Goal: Contribute content: Add original content to the website for others to see

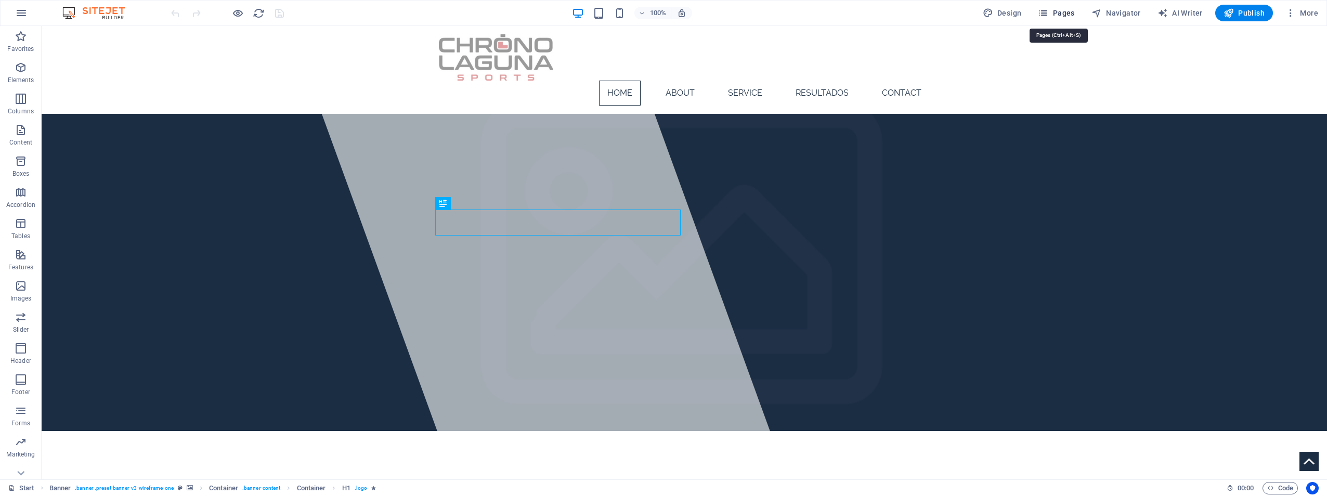
click at [1065, 12] on span "Pages" at bounding box center [1056, 13] width 36 height 10
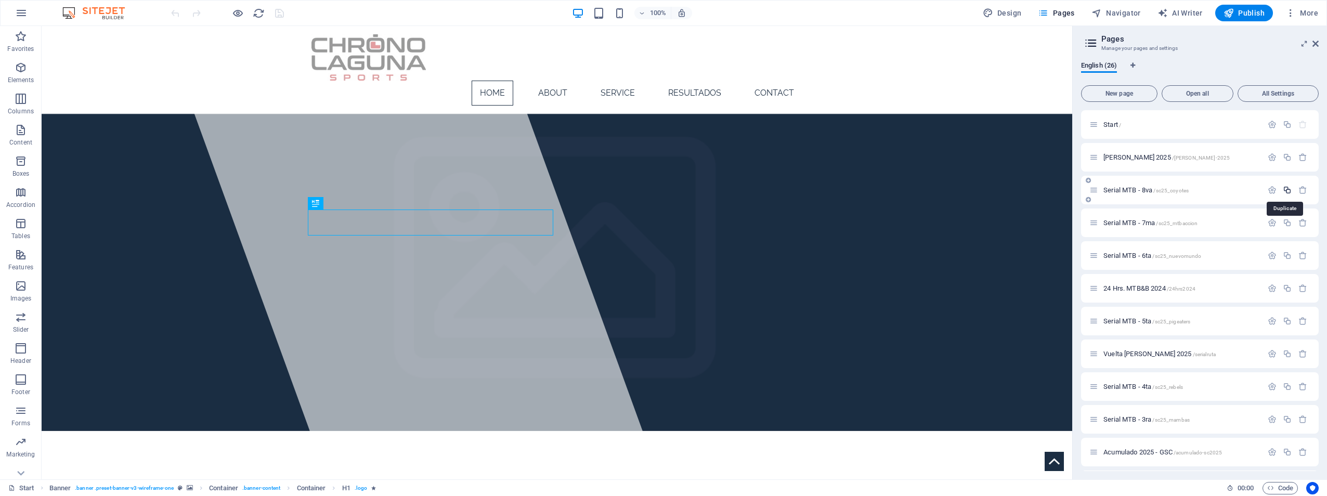
click at [1285, 188] on icon "button" at bounding box center [1287, 190] width 9 height 9
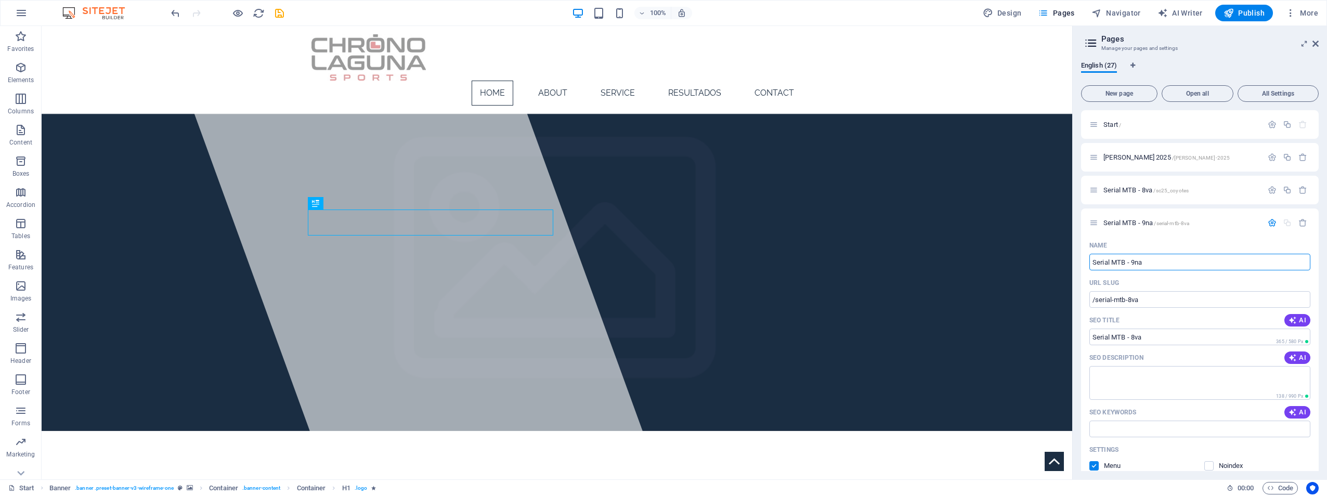
type input "Serial MTB - 9na"
click at [1106, 191] on span "Serial MTB - 8va /sc25_coyotes" at bounding box center [1146, 190] width 85 height 8
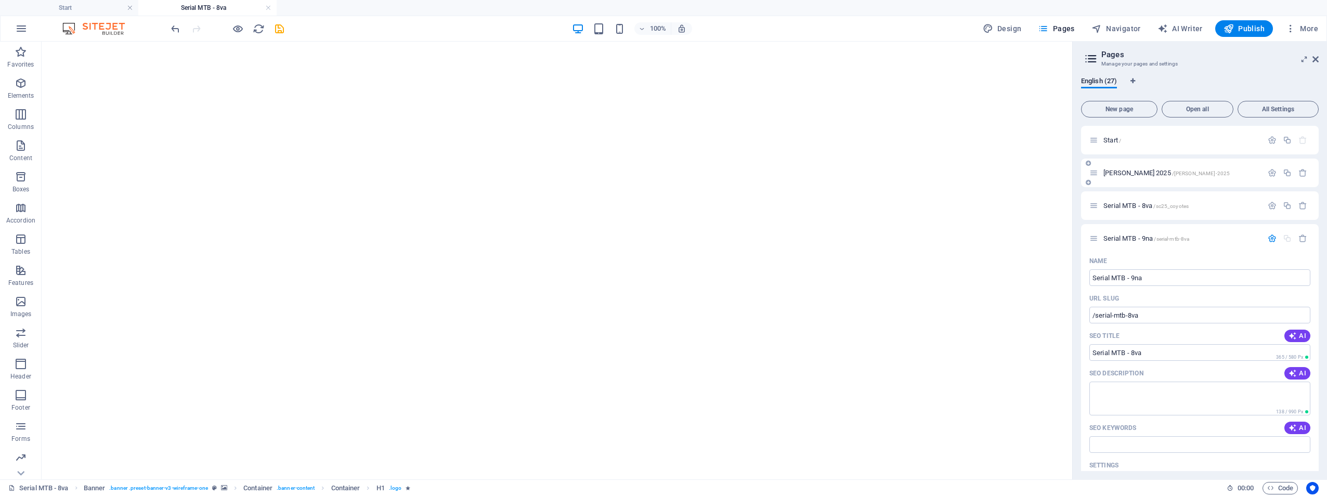
click at [1270, 179] on div "Reto La Merced 2025 /reto-la-merced-2025" at bounding box center [1200, 173] width 238 height 29
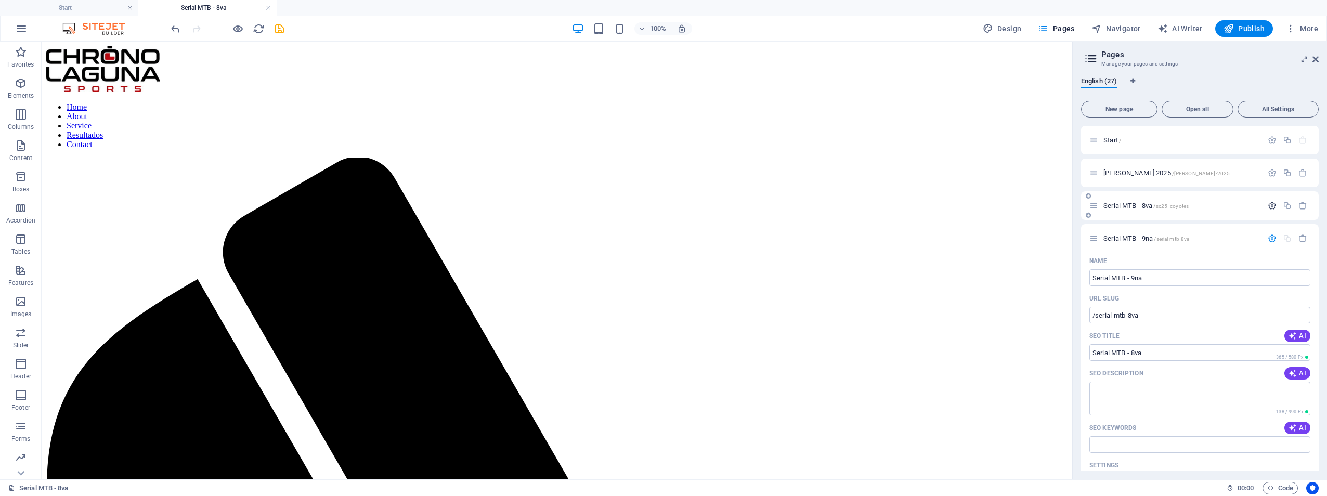
click at [1268, 204] on icon "button" at bounding box center [1272, 205] width 9 height 9
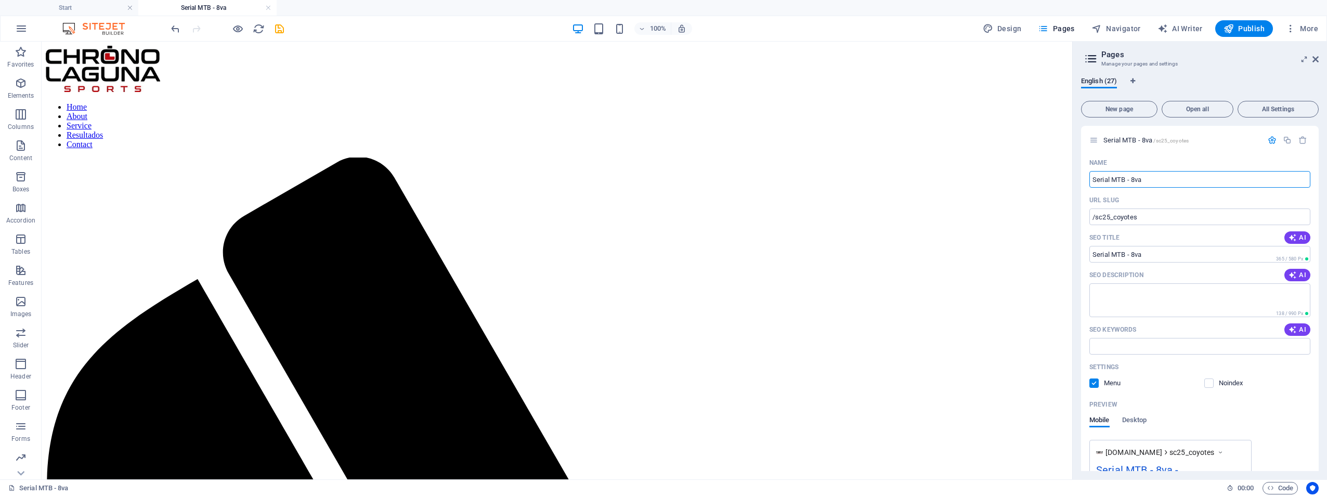
scroll to position [52, 0]
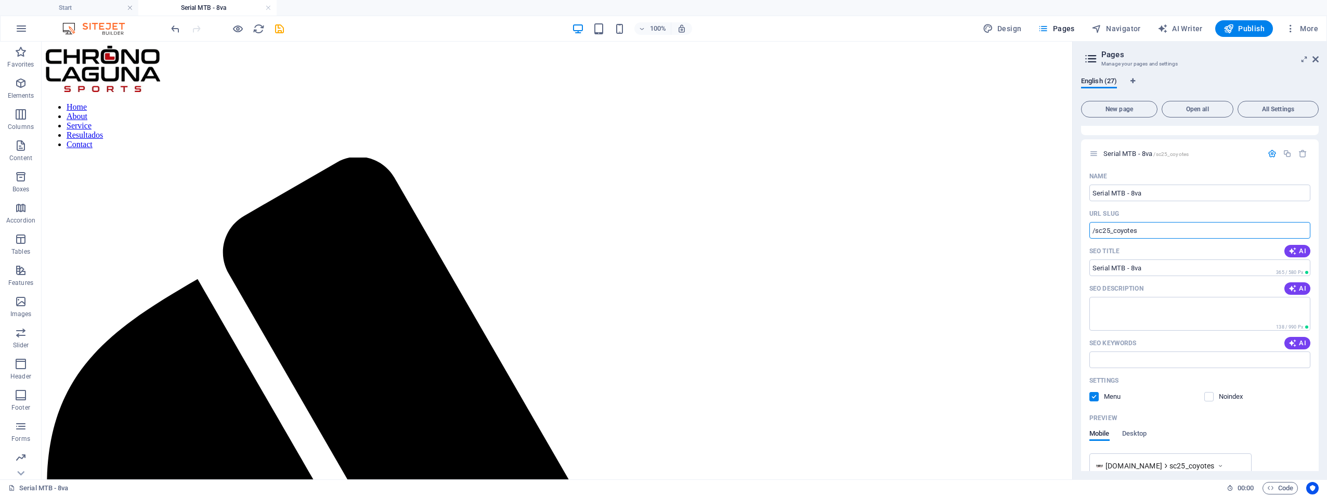
drag, startPoint x: 1209, startPoint y: 270, endPoint x: 1061, endPoint y: 232, distance: 152.4
click at [1161, 231] on input "/sc25_coyotes" at bounding box center [1200, 230] width 221 height 17
drag, startPoint x: 1192, startPoint y: 233, endPoint x: 1092, endPoint y: 233, distance: 99.9
click at [1092, 233] on input "/sc25_coyotes" at bounding box center [1200, 230] width 221 height 17
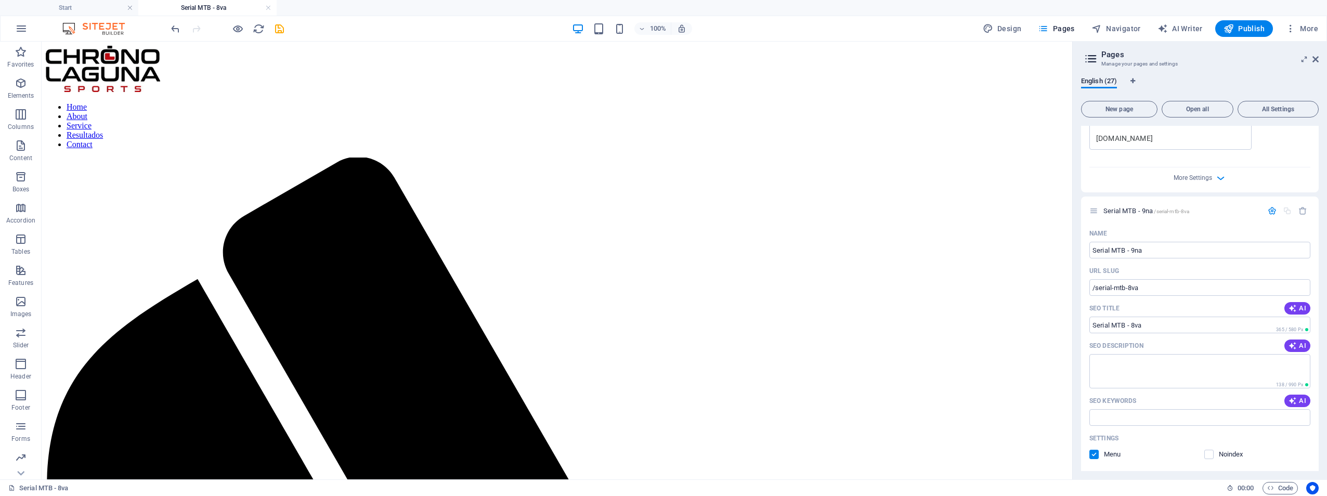
scroll to position [468, 0]
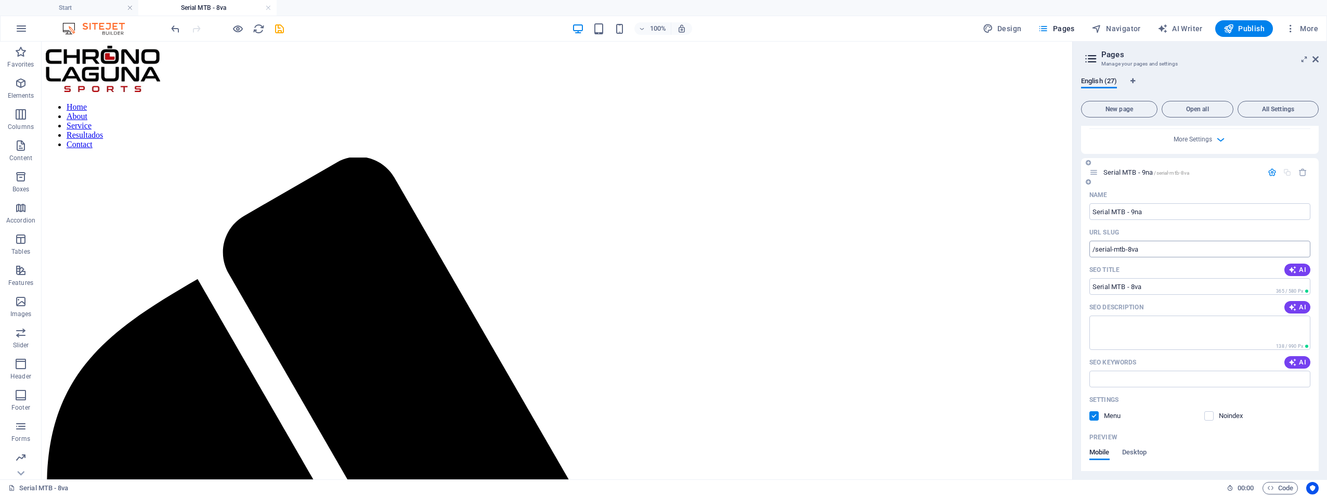
click at [1164, 248] on input "/serial-mtb-8va" at bounding box center [1200, 249] width 221 height 17
paste input "c25_coyotes"
type input "/sc25_aguilas"
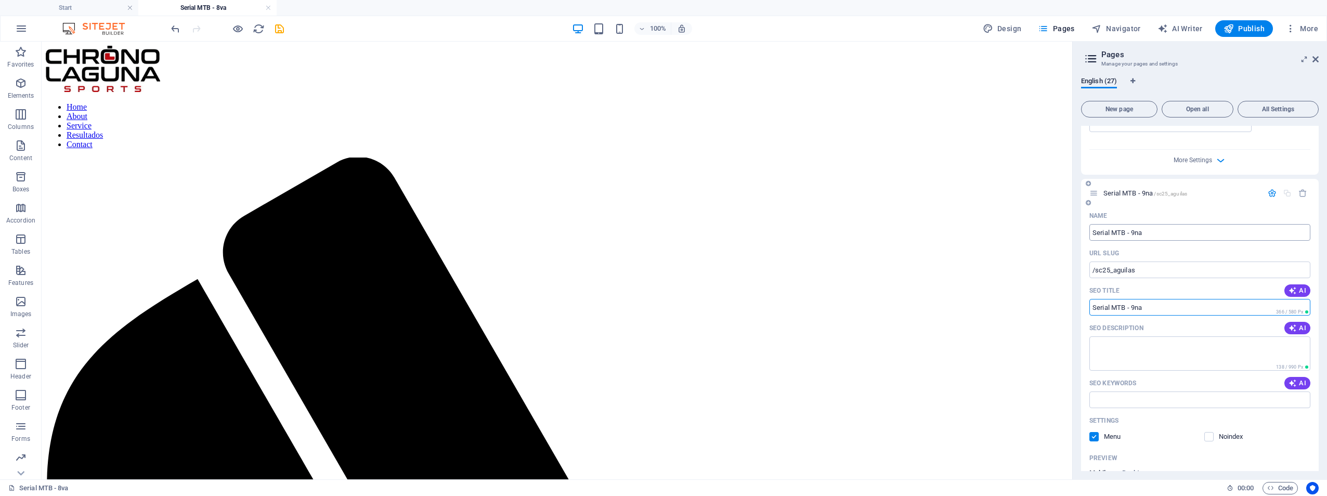
scroll to position [364, 0]
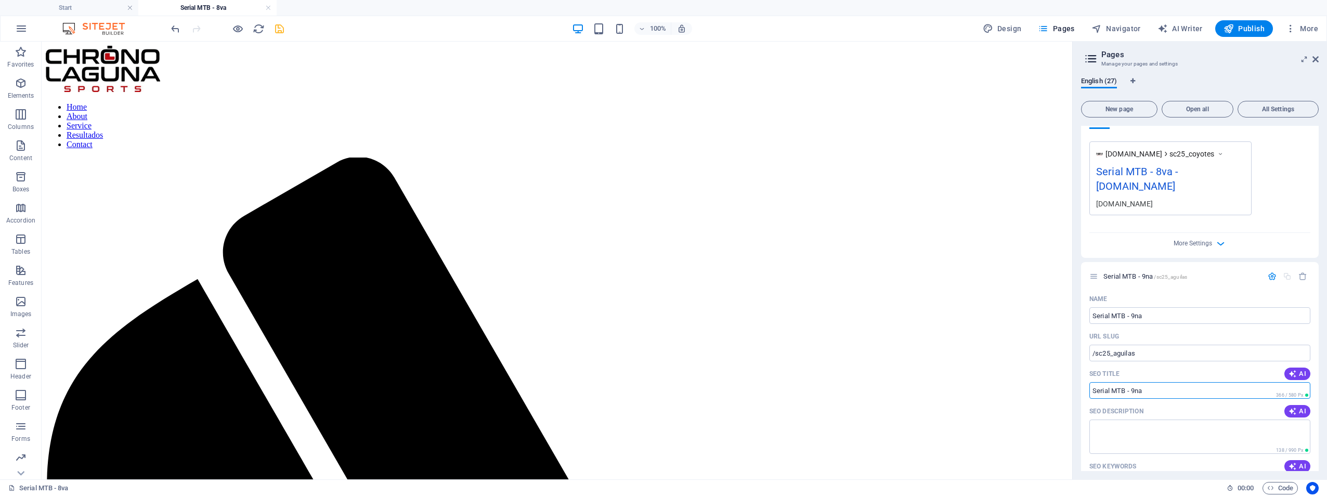
type input "Serial MTB - 9na"
click at [278, 24] on icon "save" at bounding box center [280, 29] width 12 height 12
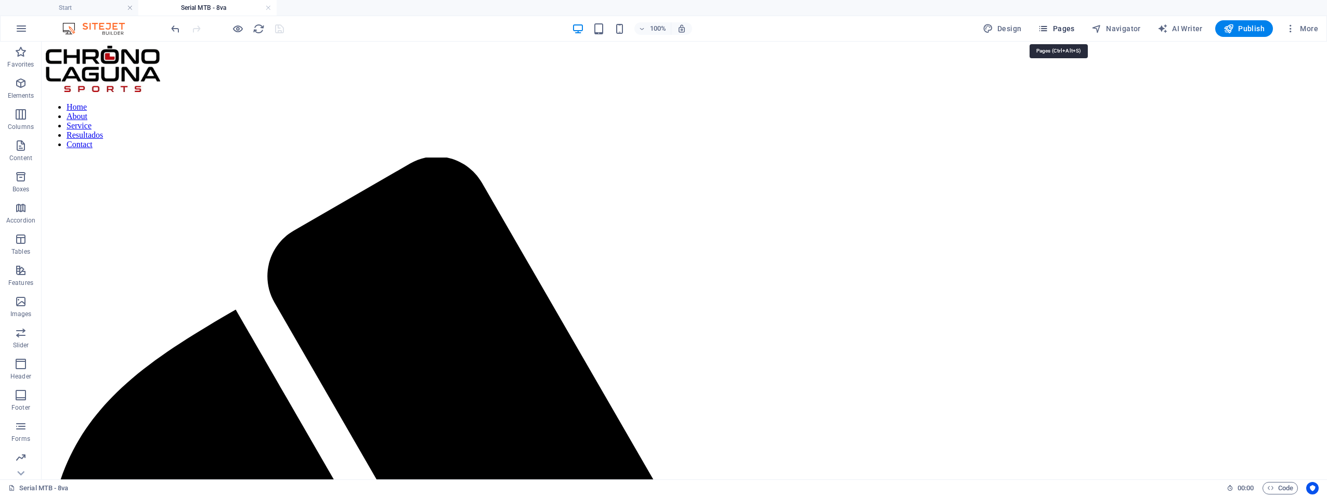
click at [1064, 28] on span "Pages" at bounding box center [1056, 28] width 36 height 10
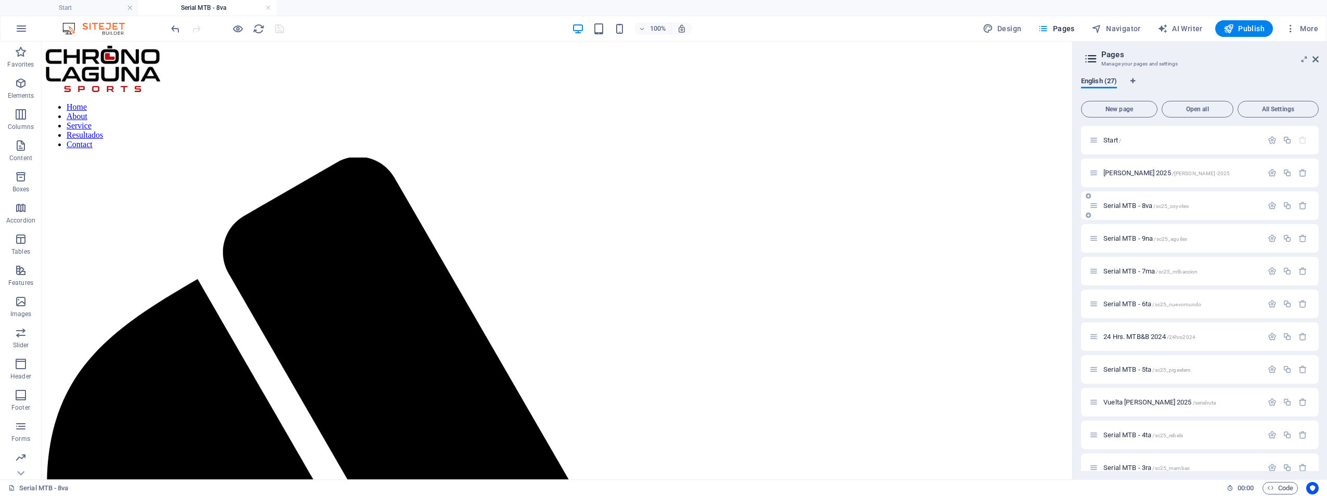
click at [1119, 204] on span "Serial MTB - 8va /sc25_coyotes" at bounding box center [1146, 206] width 85 height 8
click at [1112, 141] on span "Start /" at bounding box center [1113, 140] width 18 height 8
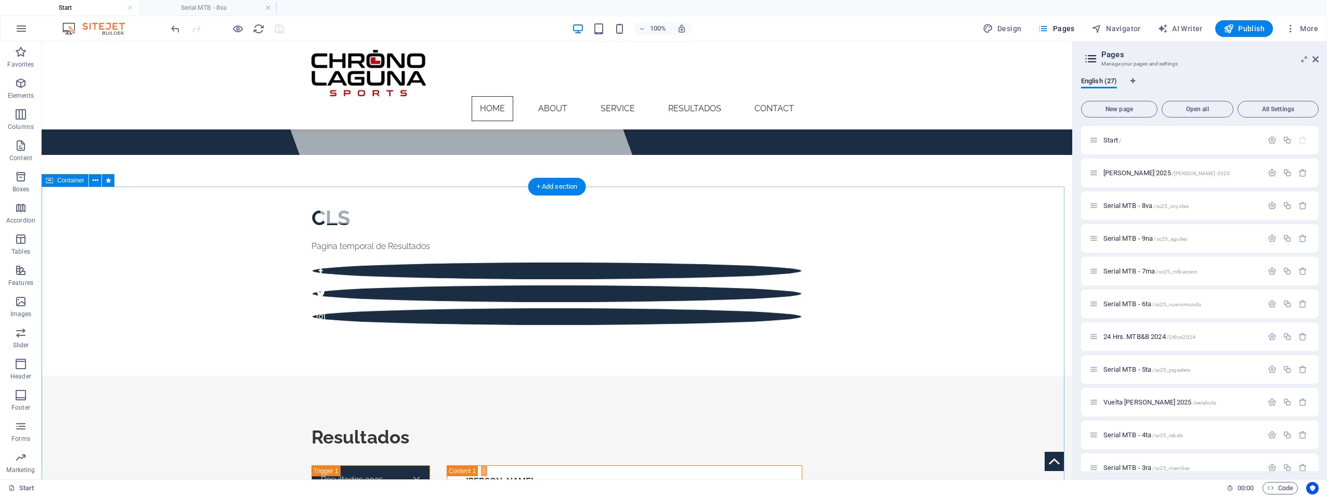
scroll to position [260, 0]
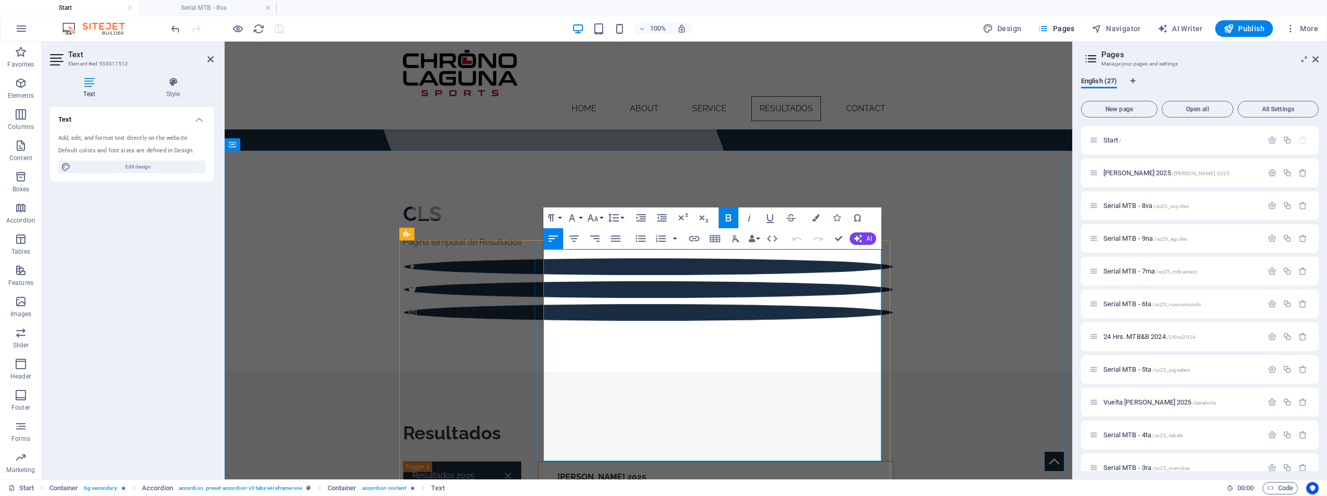
drag, startPoint x: 674, startPoint y: 271, endPoint x: 554, endPoint y: 273, distance: 119.6
click at [558, 486] on strong "Serial MTB [GEOGRAPHIC_DATA] 8va [GEOGRAPHIC_DATA]" at bounding box center [676, 491] width 236 height 10
copy strong "Serial MTB [GEOGRAPHIC_DATA] 8va [GEOGRAPHIC_DATA]"
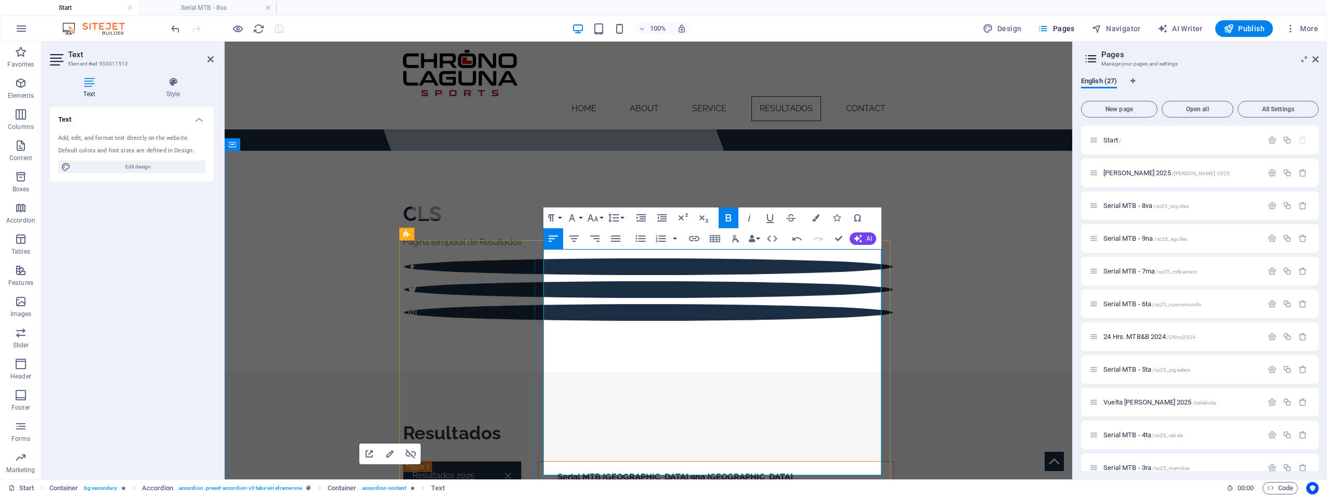
click at [611, 472] on strong "Serial MTB [GEOGRAPHIC_DATA] 9na [GEOGRAPHIC_DATA]" at bounding box center [676, 477] width 236 height 10
click at [696, 238] on icon "button" at bounding box center [694, 238] width 12 height 12
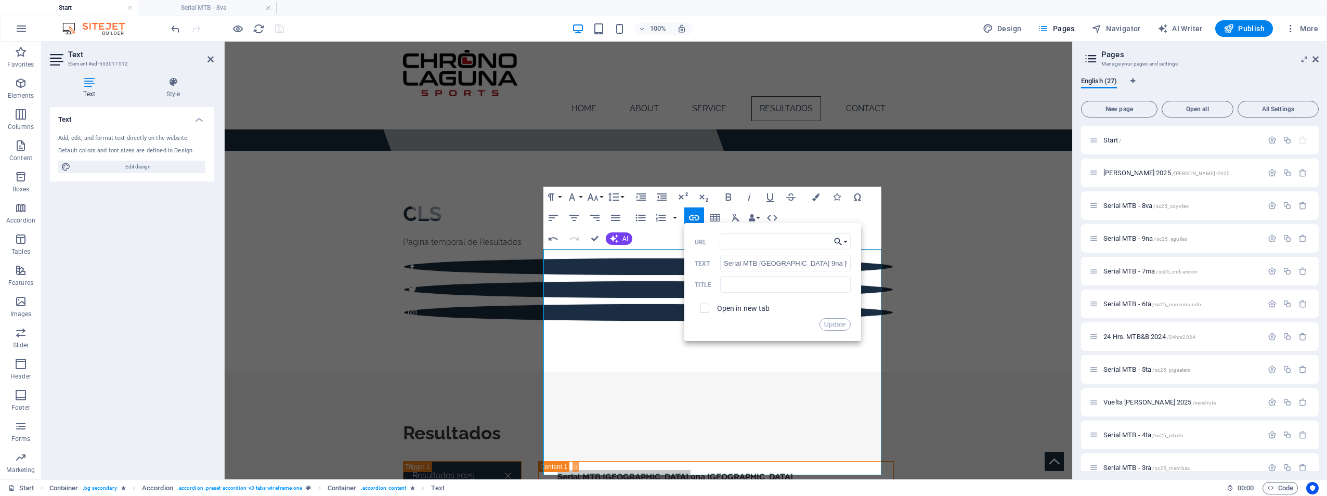
click at [846, 239] on button "Choose Link" at bounding box center [841, 242] width 20 height 17
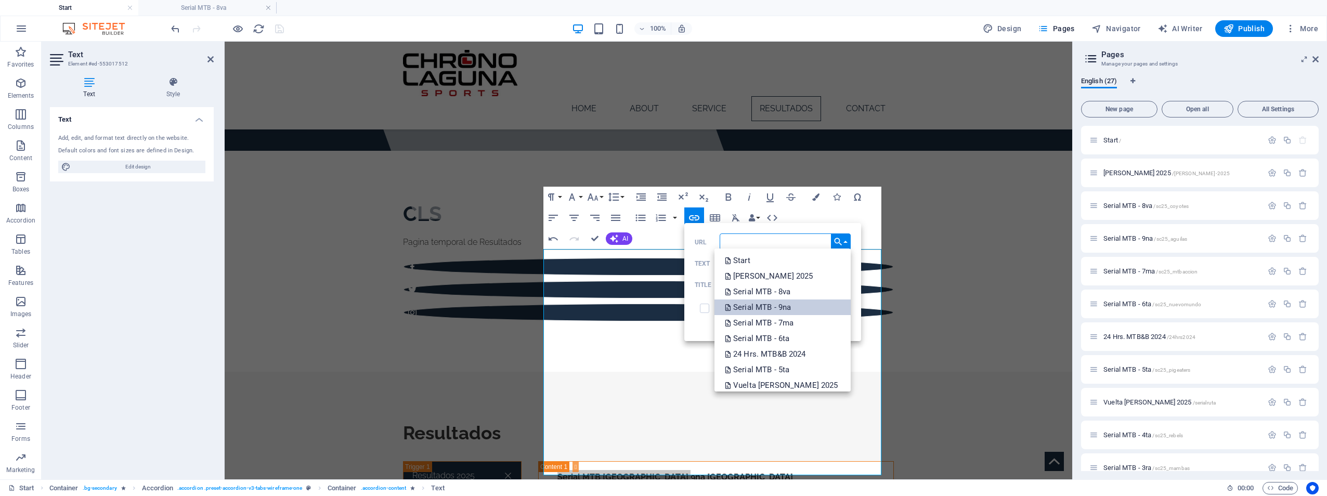
click at [793, 305] on p "Serial MTB - 9na" at bounding box center [759, 308] width 68 height 16
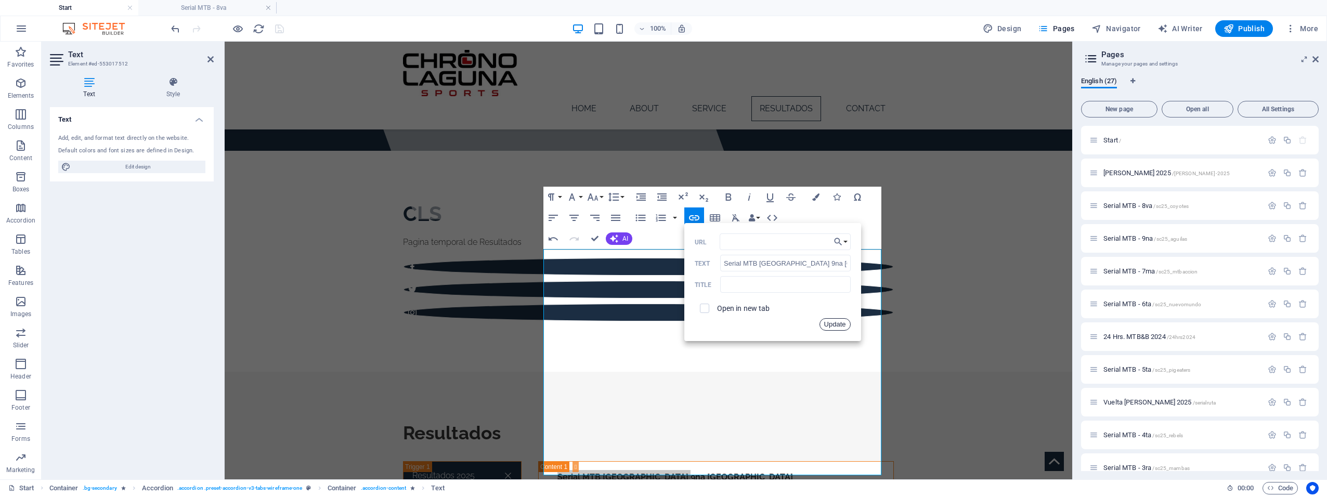
click at [837, 323] on button "Update" at bounding box center [835, 324] width 31 height 12
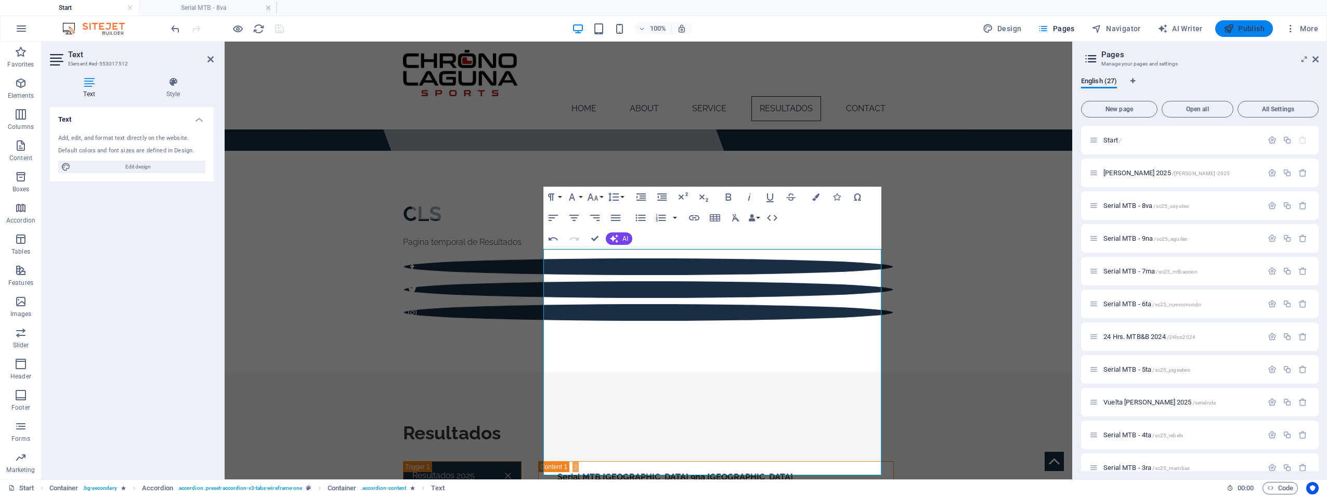
click at [1253, 25] on span "Publish" at bounding box center [1244, 28] width 41 height 10
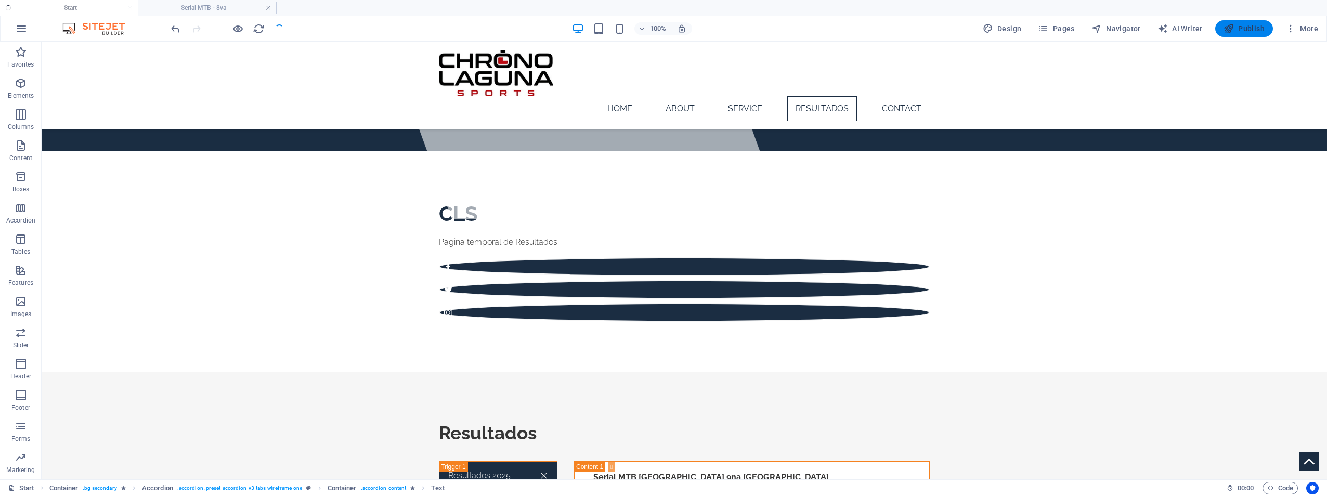
checkbox input "false"
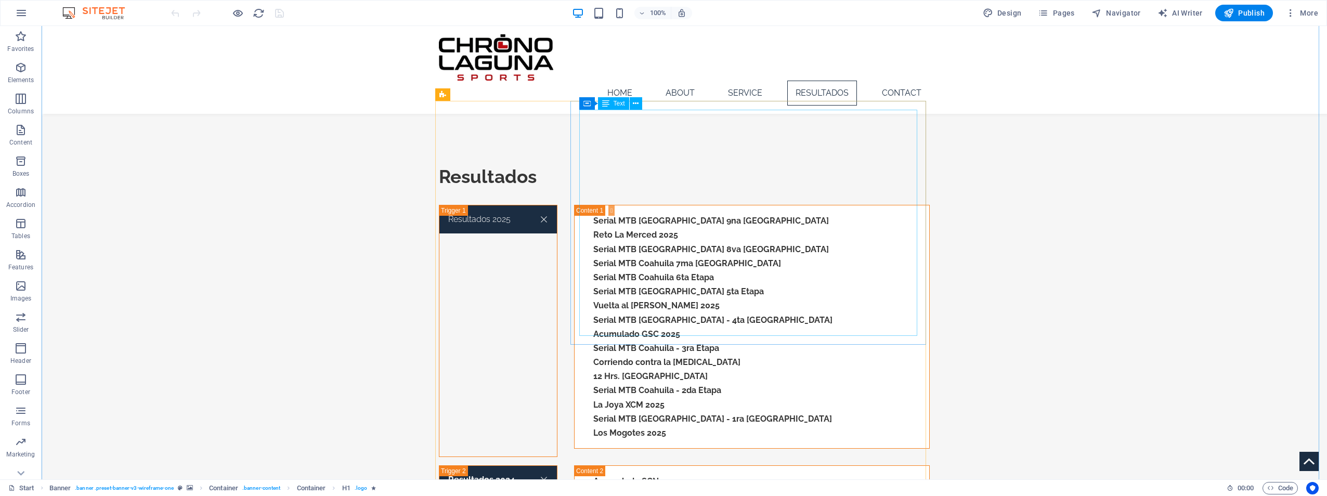
scroll to position [520, 0]
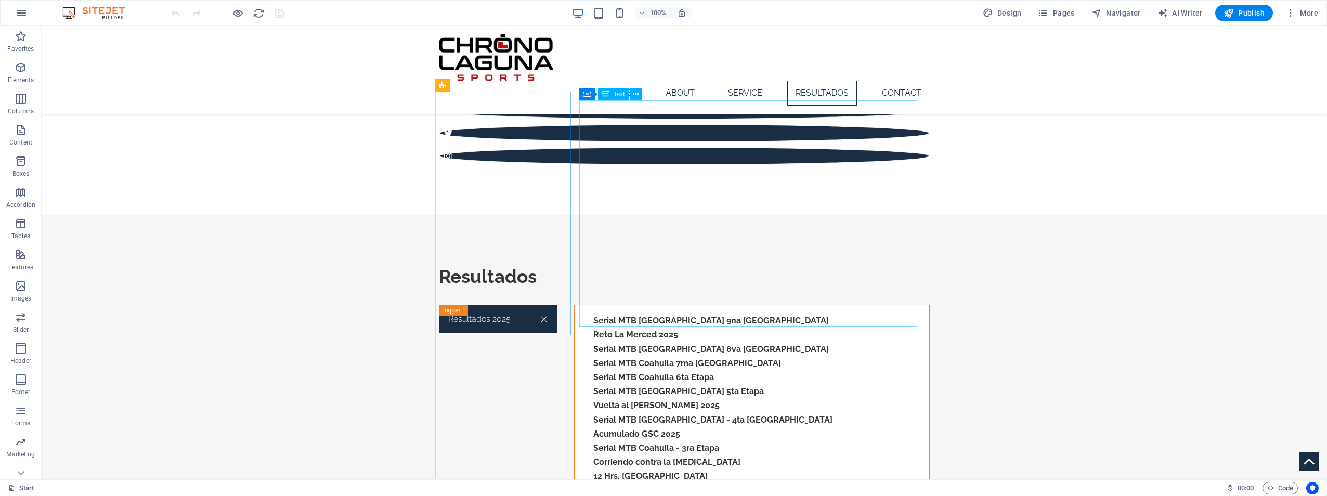
scroll to position [416, 0]
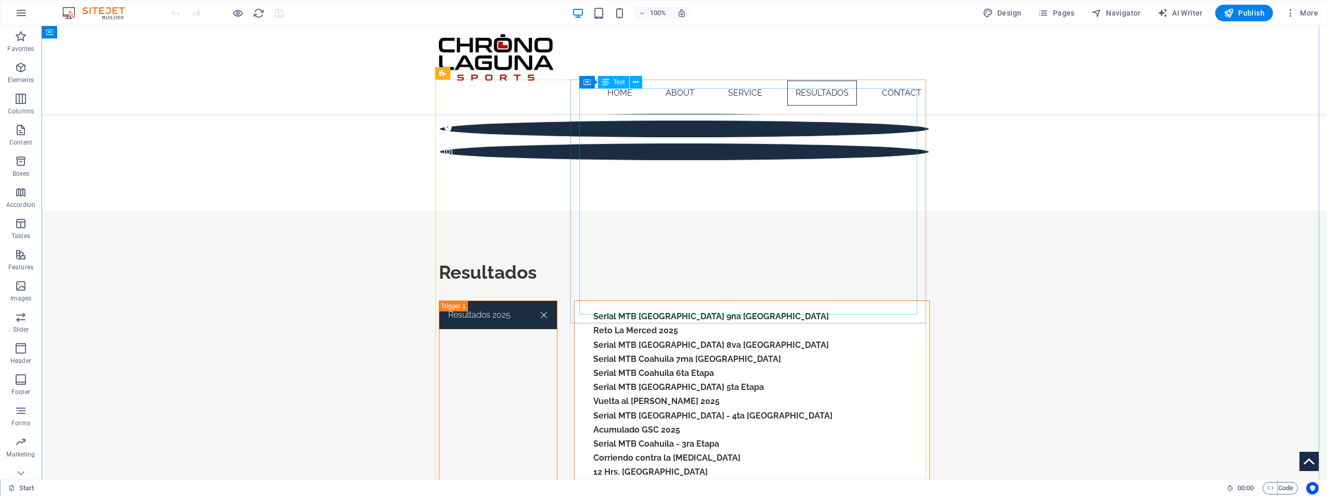
click at [653, 309] on div "Serial MTB [GEOGRAPHIC_DATA] 9na Etapa Reto La Merced 2025 Serial MTB [GEOGRAPH…" at bounding box center [752, 422] width 338 height 226
click at [656, 309] on div "Serial MTB [GEOGRAPHIC_DATA] 9na Etapa Reto La Merced 2025 Serial MTB [GEOGRAPH…" at bounding box center [752, 422] width 338 height 226
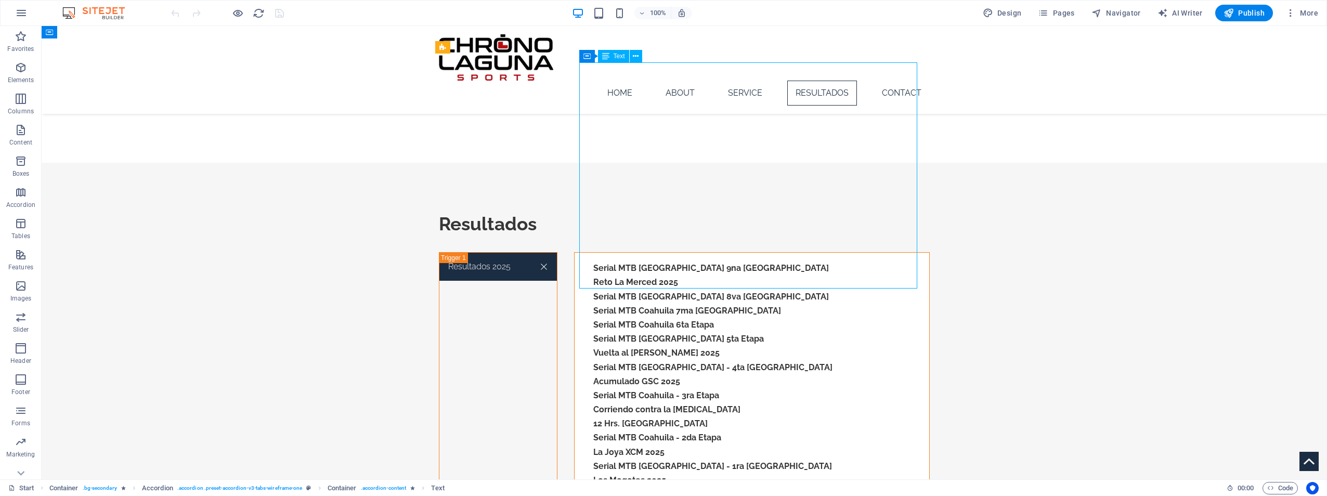
scroll to position [468, 0]
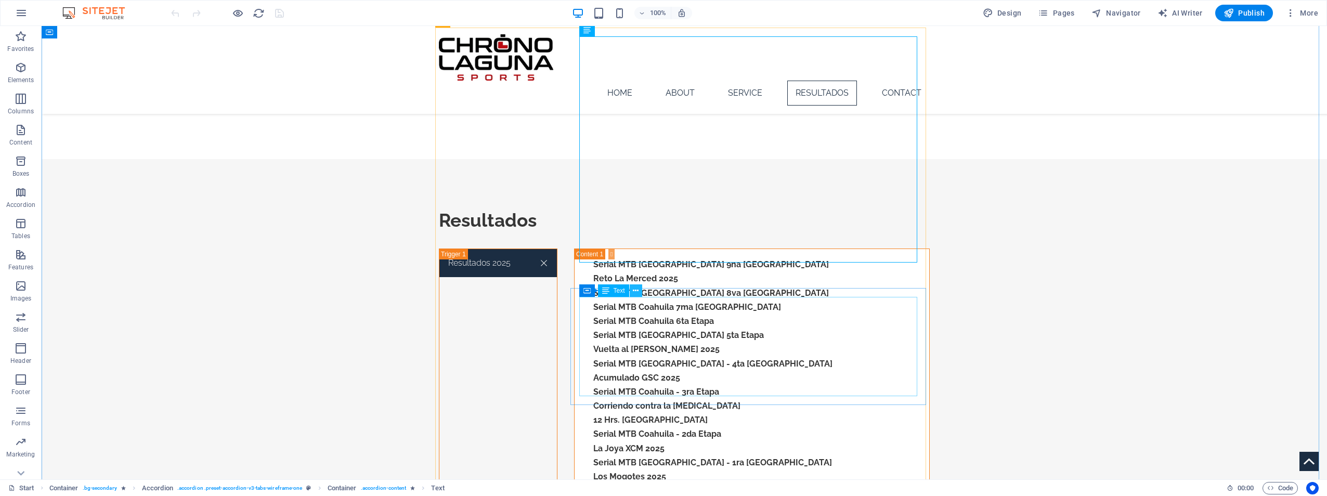
click at [636, 290] on icon at bounding box center [636, 291] width 6 height 11
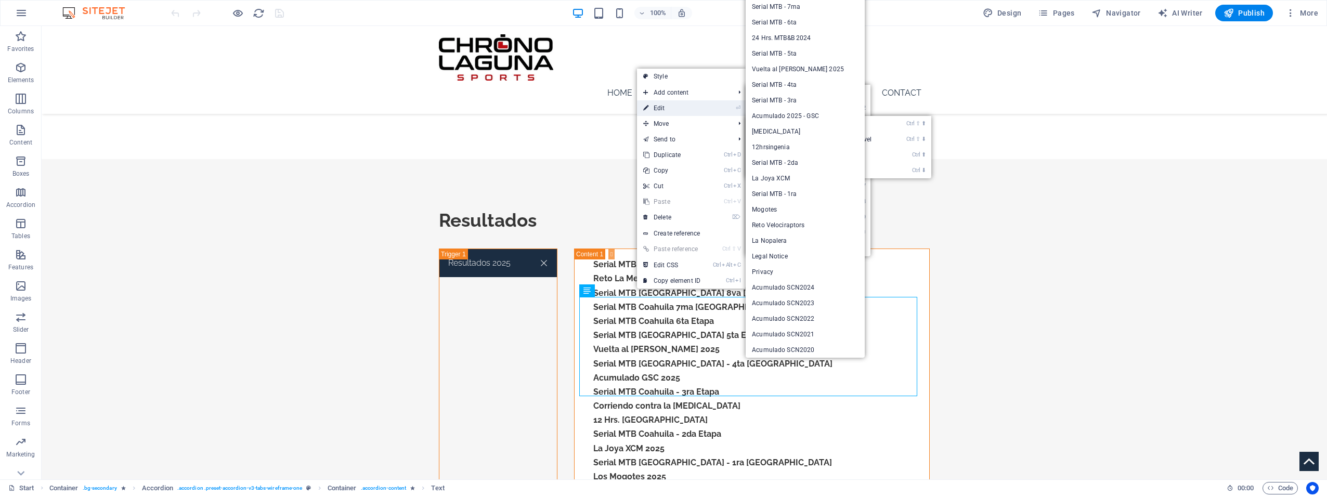
click at [667, 112] on link "⏎ Edit" at bounding box center [672, 108] width 70 height 16
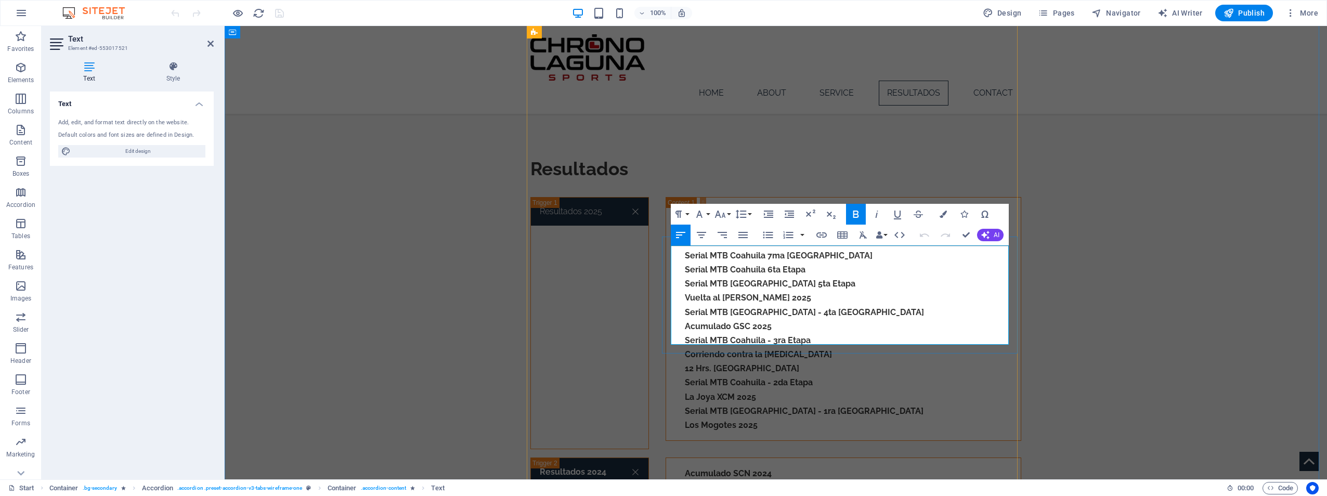
scroll to position [520, 0]
click at [696, 496] on strong "Reto Velociraptors 2024" at bounding box center [733, 502] width 96 height 10
click at [821, 232] on icon "button" at bounding box center [821, 234] width 12 height 12
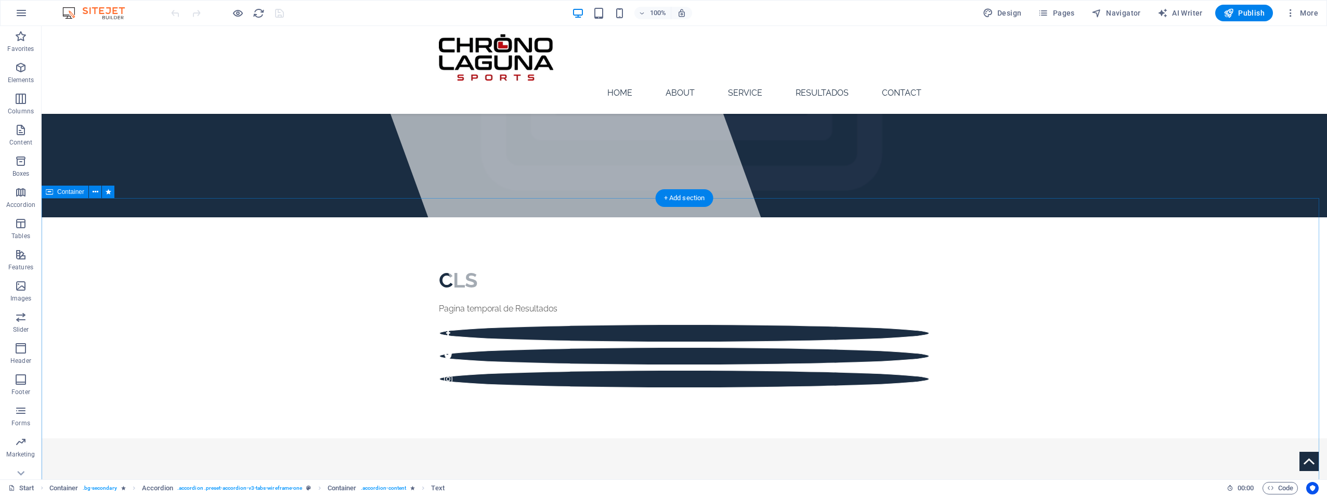
scroll to position [0, 0]
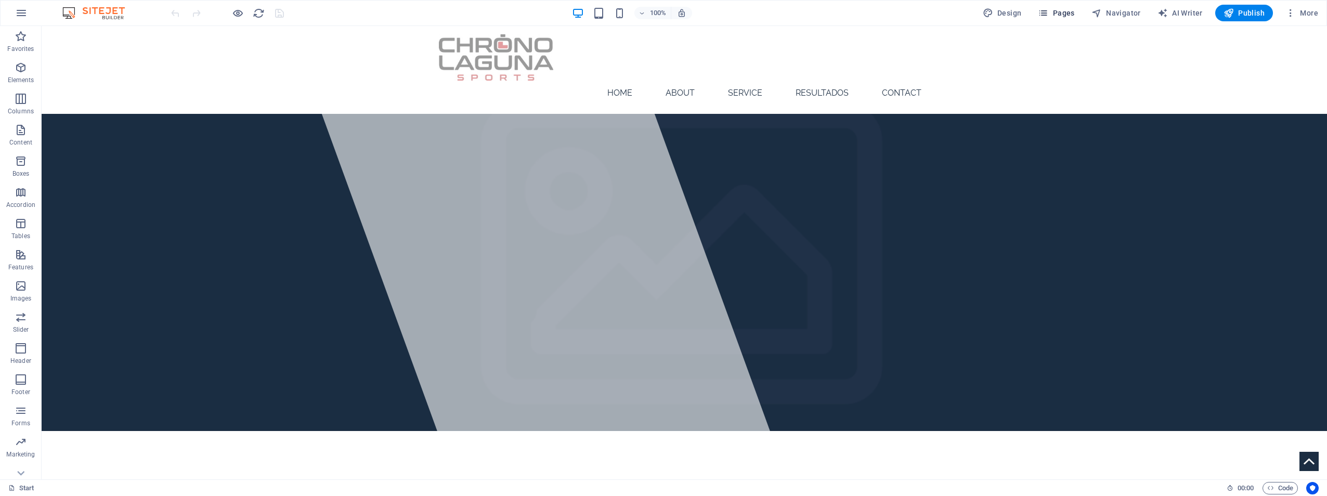
click at [1057, 15] on span "Pages" at bounding box center [1056, 13] width 36 height 10
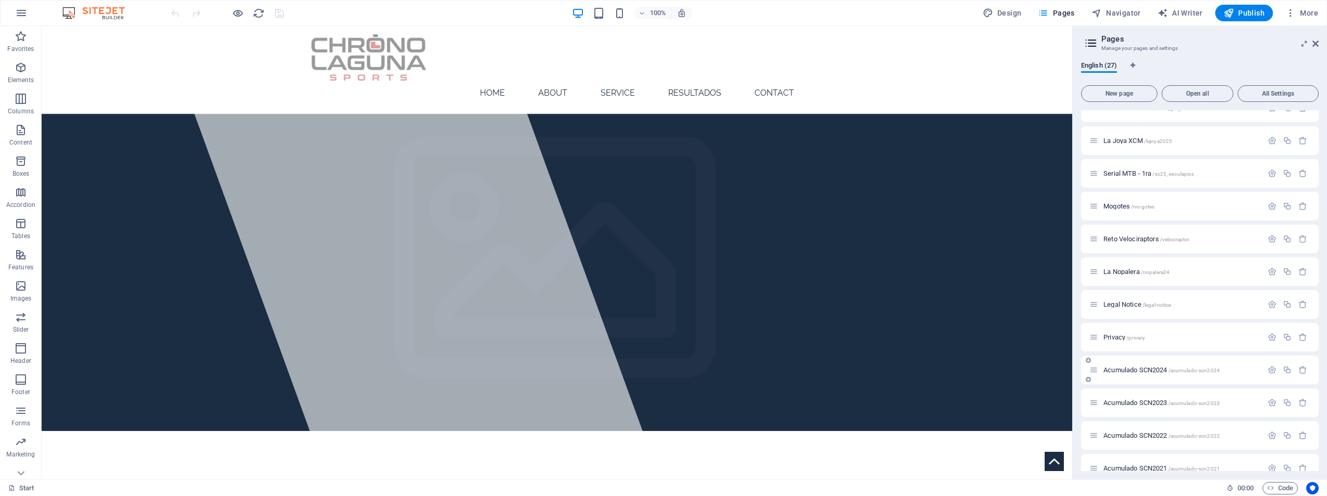
scroll to position [472, 0]
click at [1131, 277] on span "La Nopalera /nopalera24" at bounding box center [1137, 275] width 66 height 8
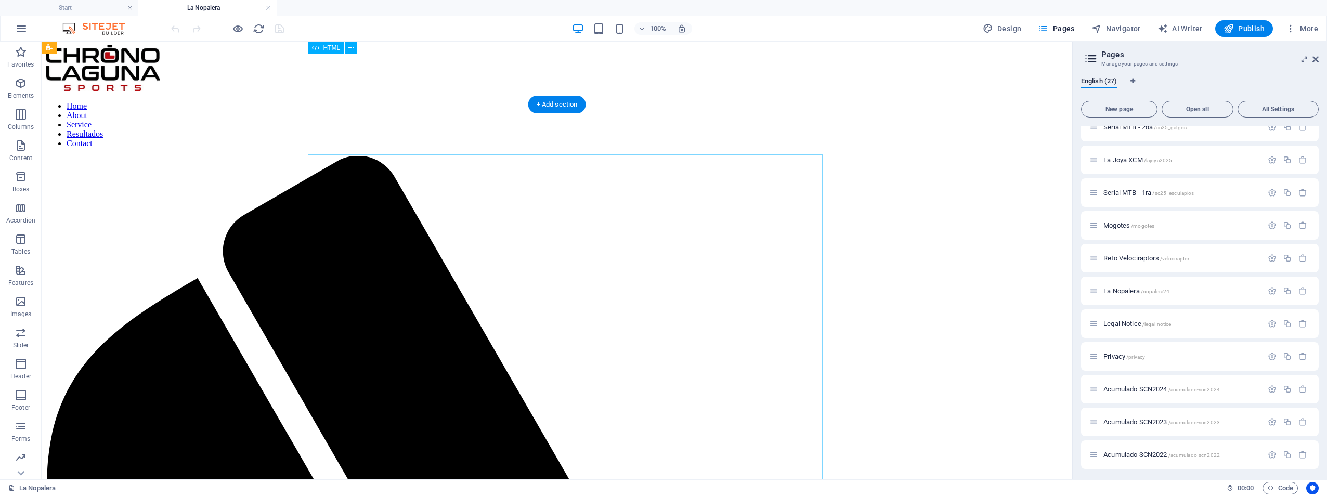
scroll to position [0, 0]
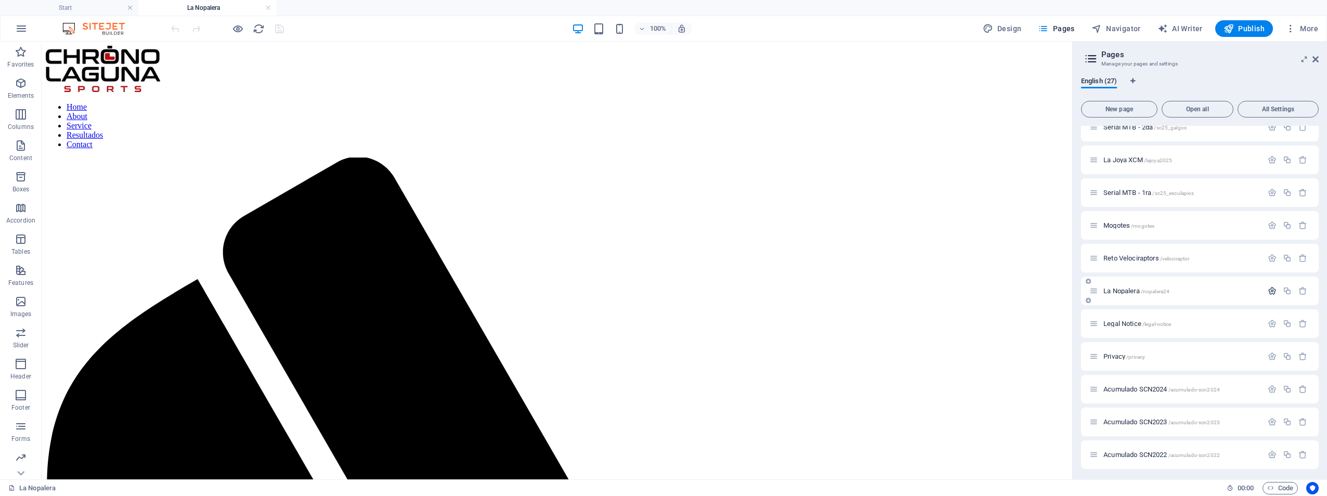
click at [1271, 289] on icon "button" at bounding box center [1272, 291] width 9 height 9
drag, startPoint x: 1136, startPoint y: 369, endPoint x: 1087, endPoint y: 367, distance: 49.5
click at [1087, 367] on div "Name La Nopalera ​ URL SLUG /nopalera24 ​ SEO Title AI La Nopalera ​ 324 / 580 …" at bounding box center [1200, 498] width 238 height 387
click at [1062, 29] on span "Pages" at bounding box center [1056, 28] width 36 height 10
click at [1107, 141] on span "Start /" at bounding box center [1113, 140] width 18 height 8
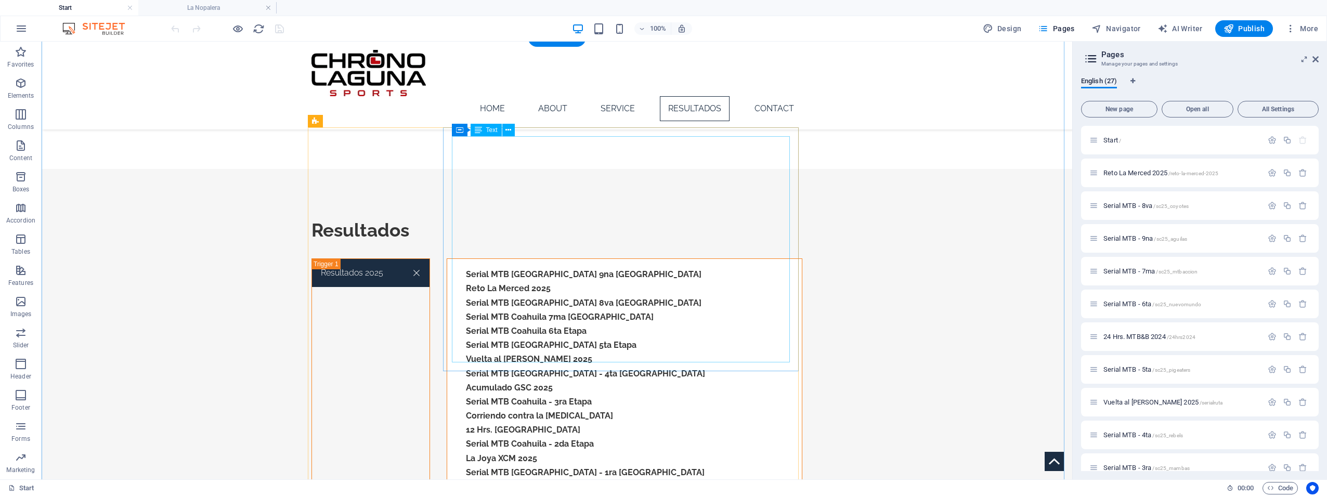
scroll to position [520, 0]
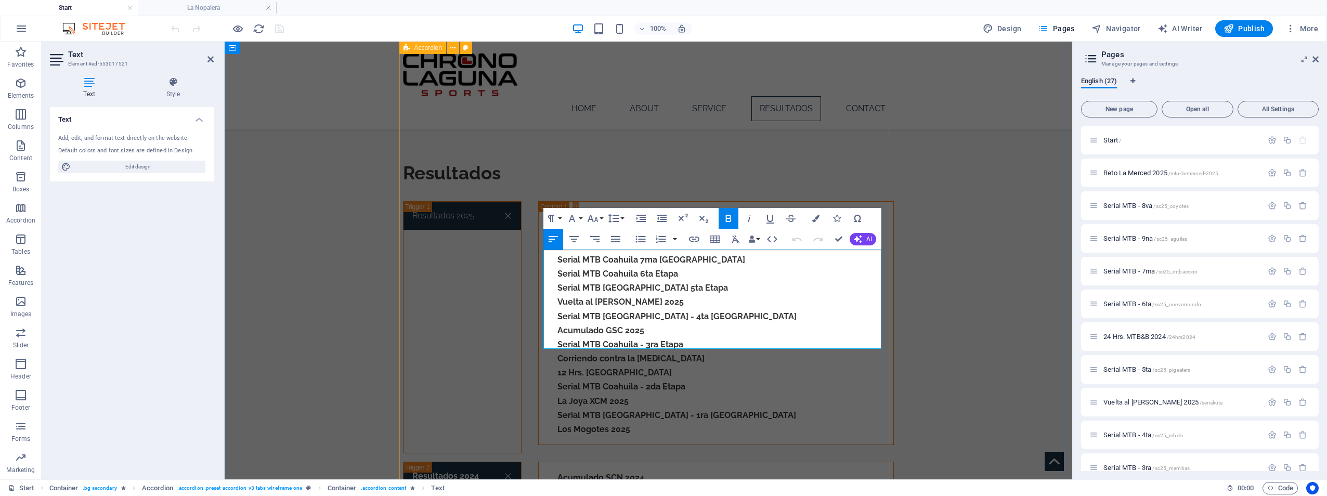
click at [509, 313] on div "Resultados 2025 Serial MTB [GEOGRAPHIC_DATA] 9na Etapa Reto La Merced 2025 Seri…" at bounding box center [648, 490] width 491 height 579
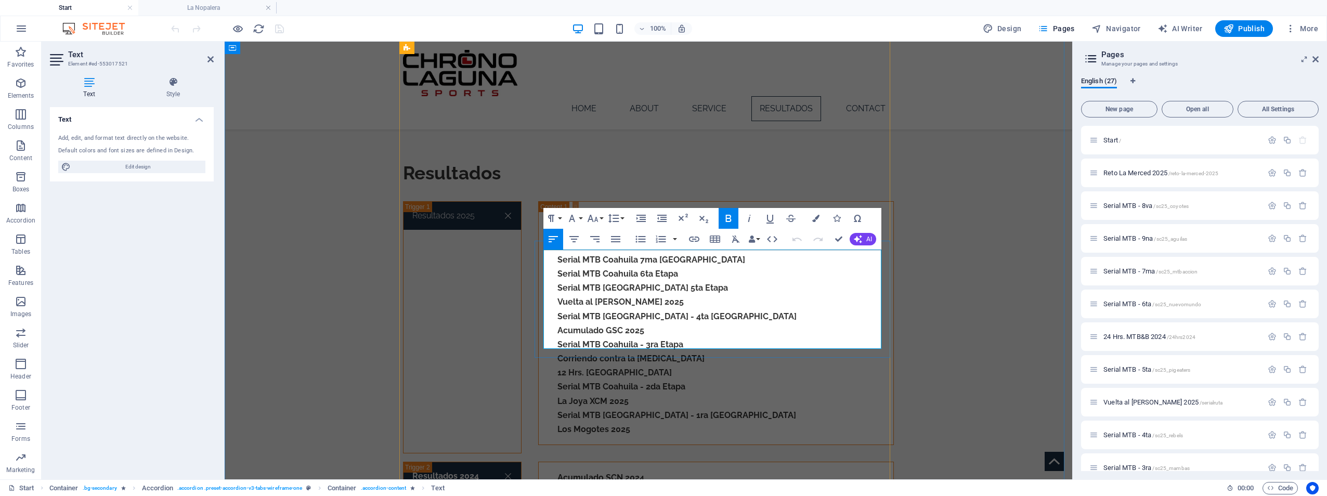
click at [696, 240] on icon "button" at bounding box center [694, 239] width 12 height 12
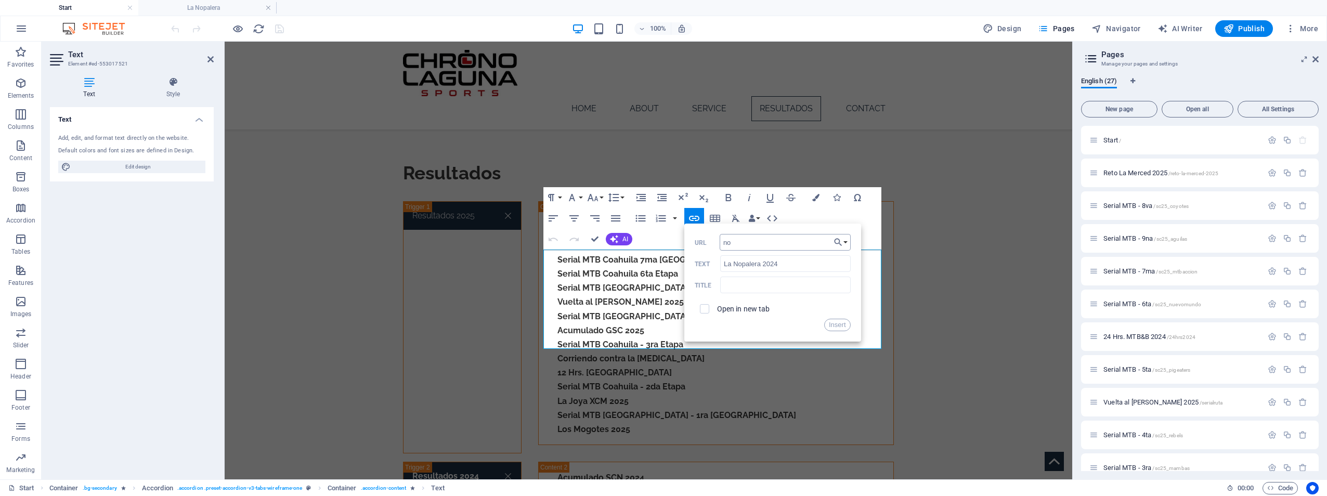
type input "n"
click at [845, 242] on button "Choose Link" at bounding box center [841, 242] width 20 height 17
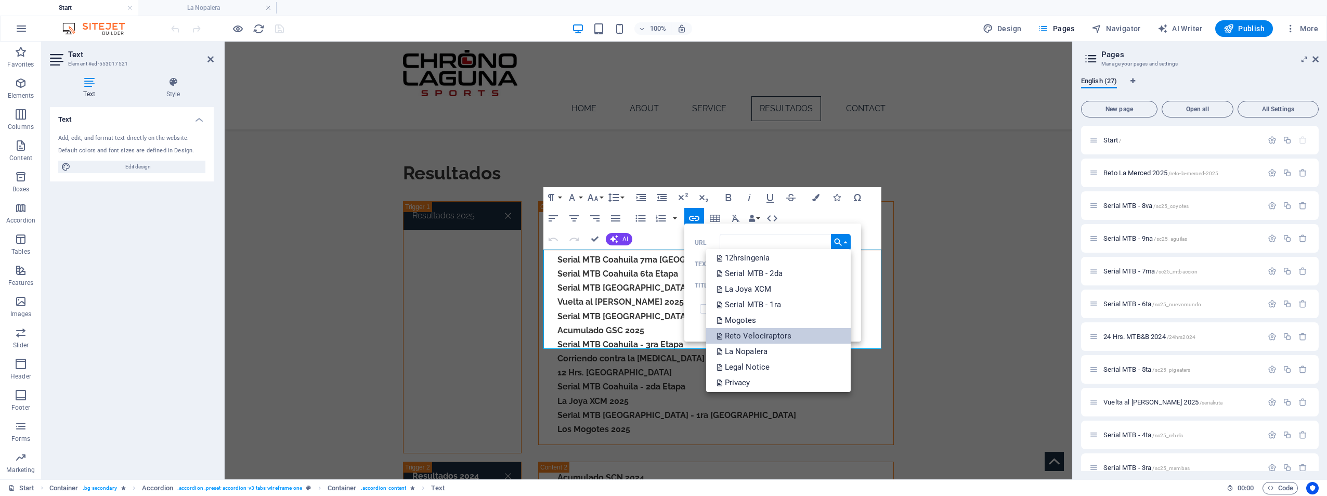
scroll to position [208, 0]
click at [770, 349] on p "La Nopalera" at bounding box center [744, 350] width 54 height 16
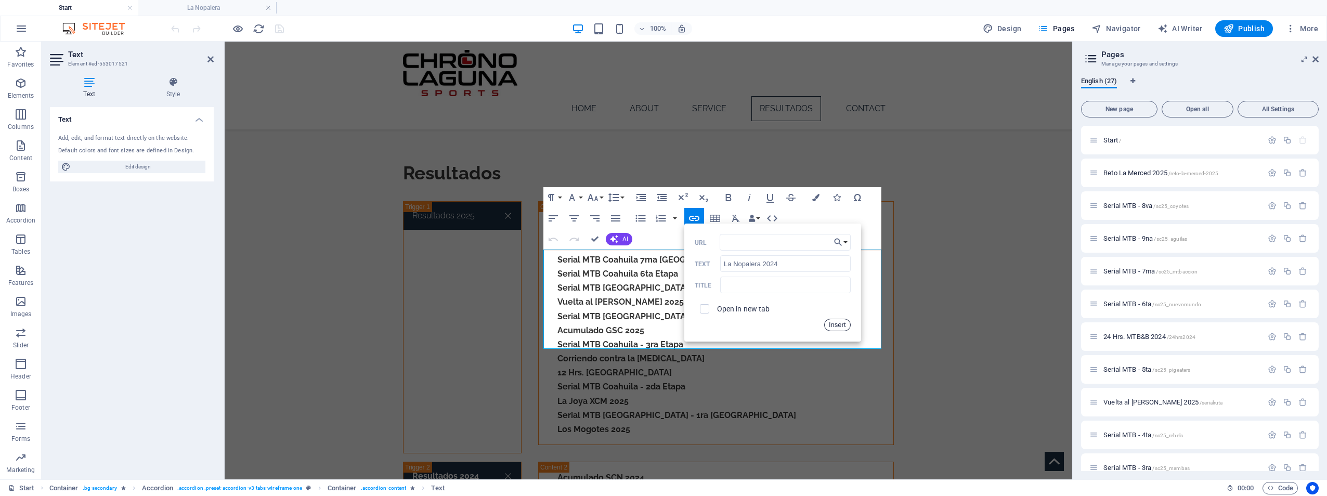
click at [835, 325] on button "Insert" at bounding box center [837, 325] width 27 height 12
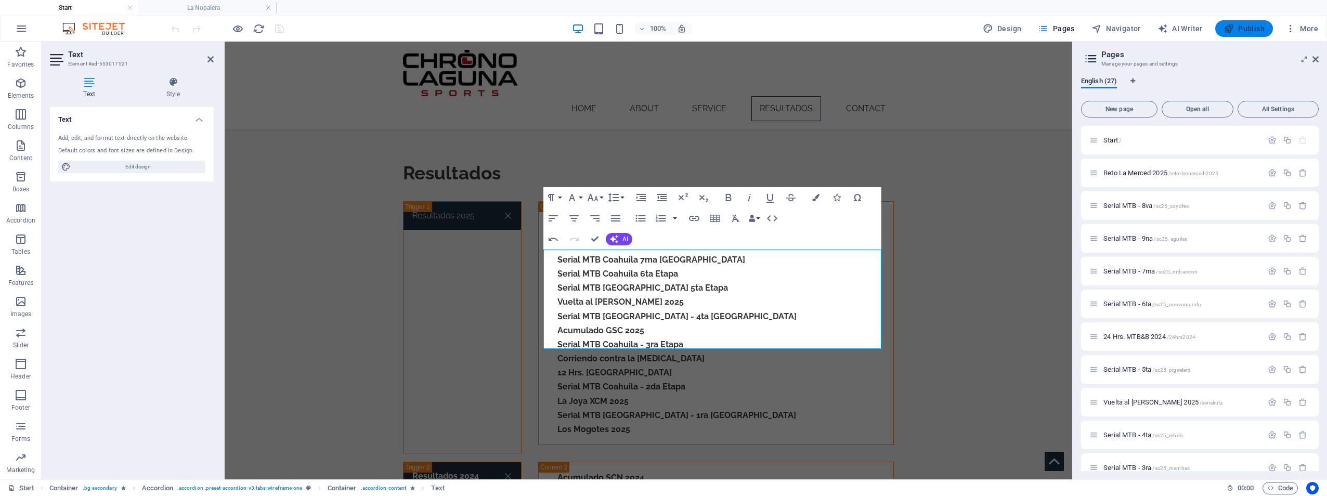
click at [1247, 29] on span "Publish" at bounding box center [1244, 28] width 41 height 10
checkbox input "false"
